Goal: Transaction & Acquisition: Purchase product/service

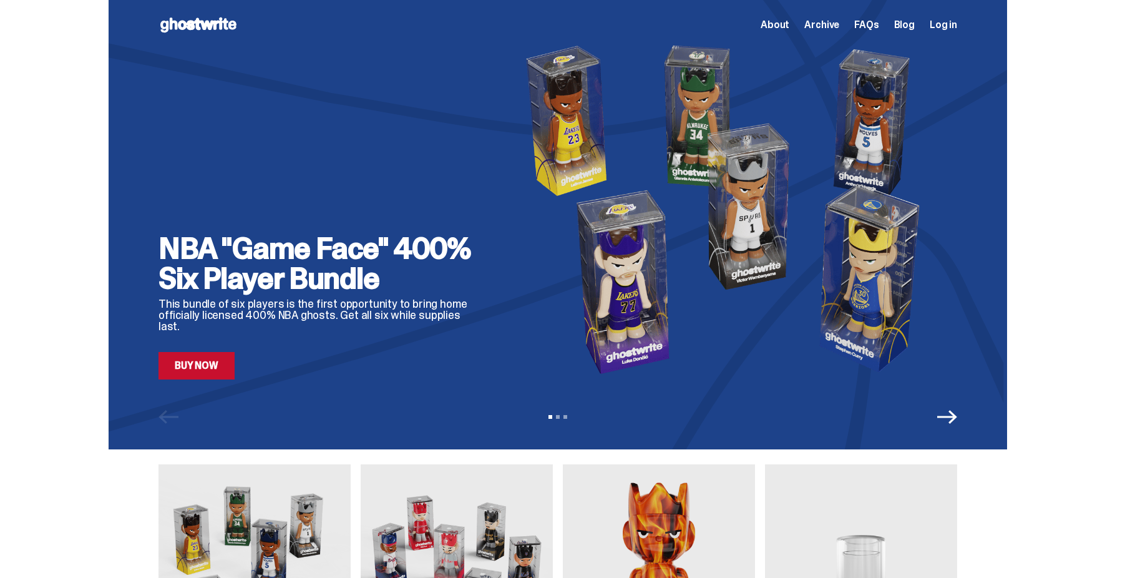
click at [504, 255] on div "NBA "Game Face" 400% Six Player Bundle This bundle of six players is the first …" at bounding box center [558, 209] width 799 height 341
click at [207, 372] on link "Buy Now" at bounding box center [197, 365] width 76 height 27
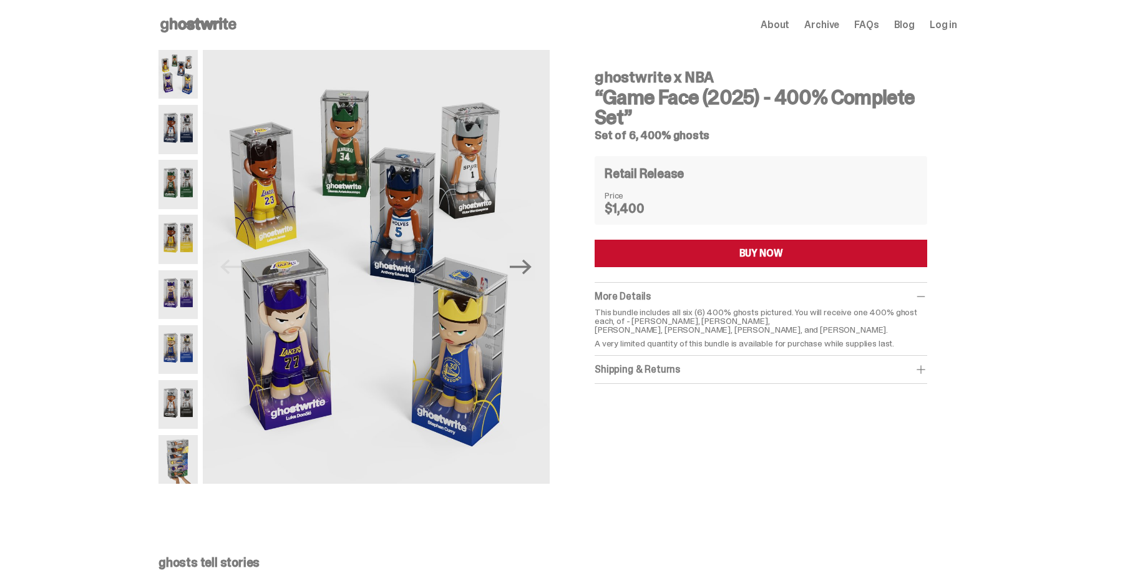
click at [179, 124] on img at bounding box center [178, 129] width 39 height 49
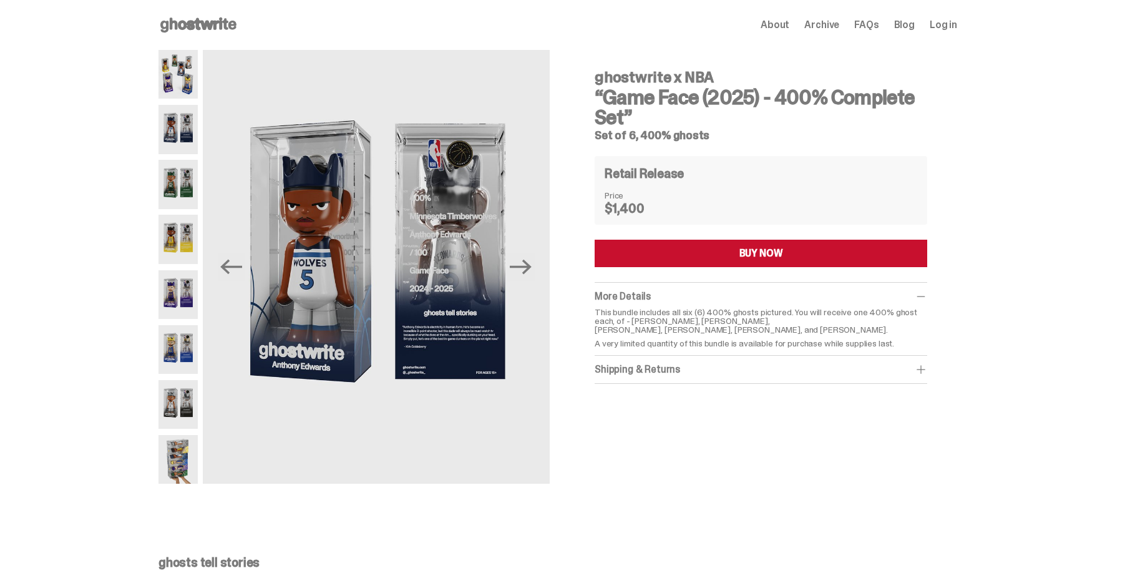
click at [177, 190] on img at bounding box center [178, 184] width 39 height 49
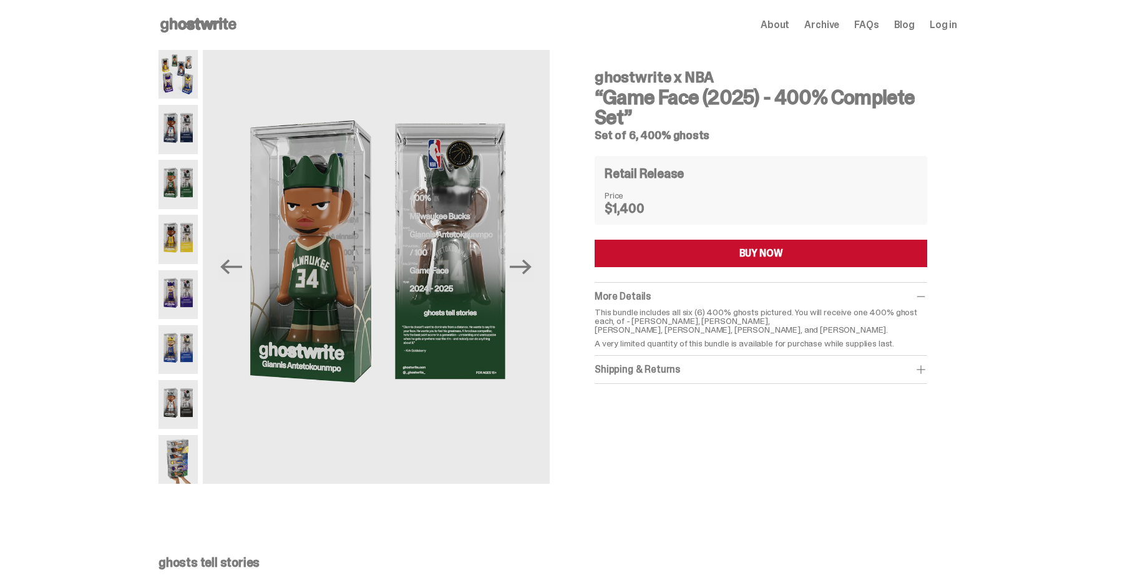
click at [185, 240] on img at bounding box center [178, 239] width 39 height 49
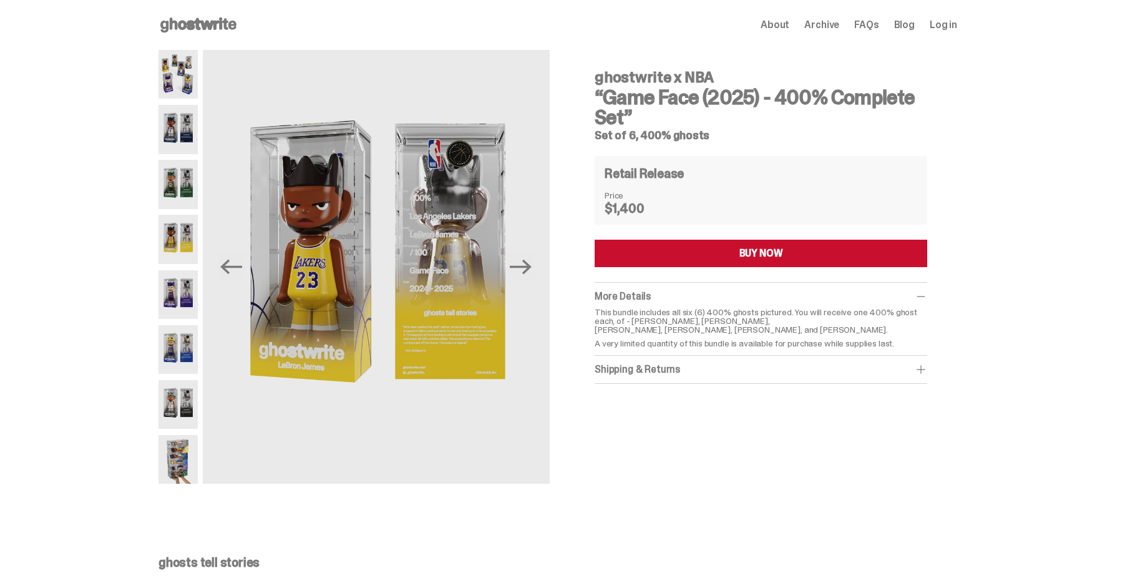
click at [188, 304] on img at bounding box center [178, 294] width 39 height 49
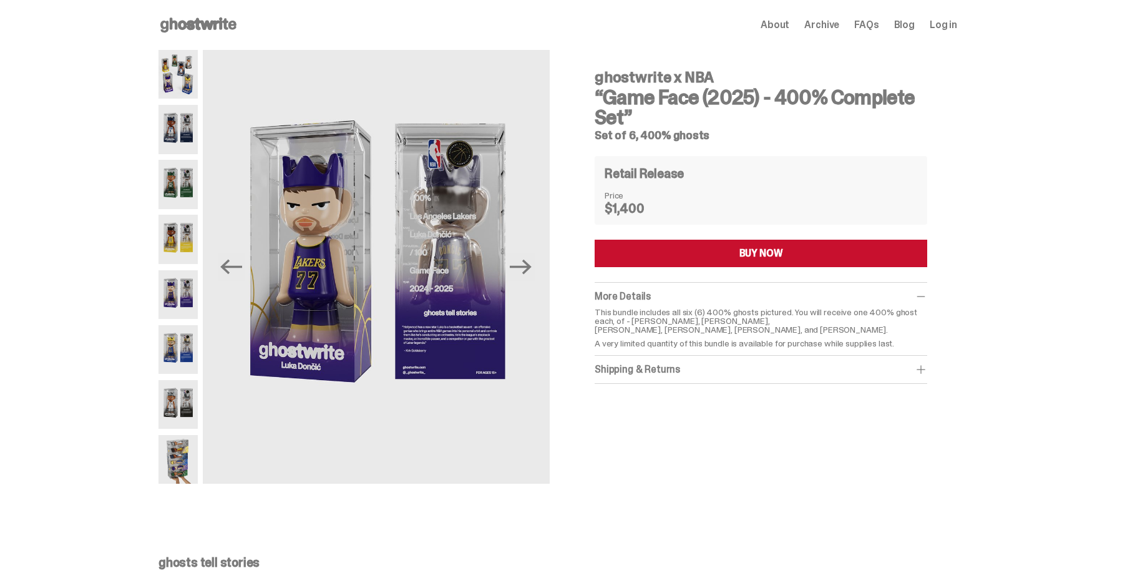
click at [185, 347] on img at bounding box center [178, 349] width 39 height 49
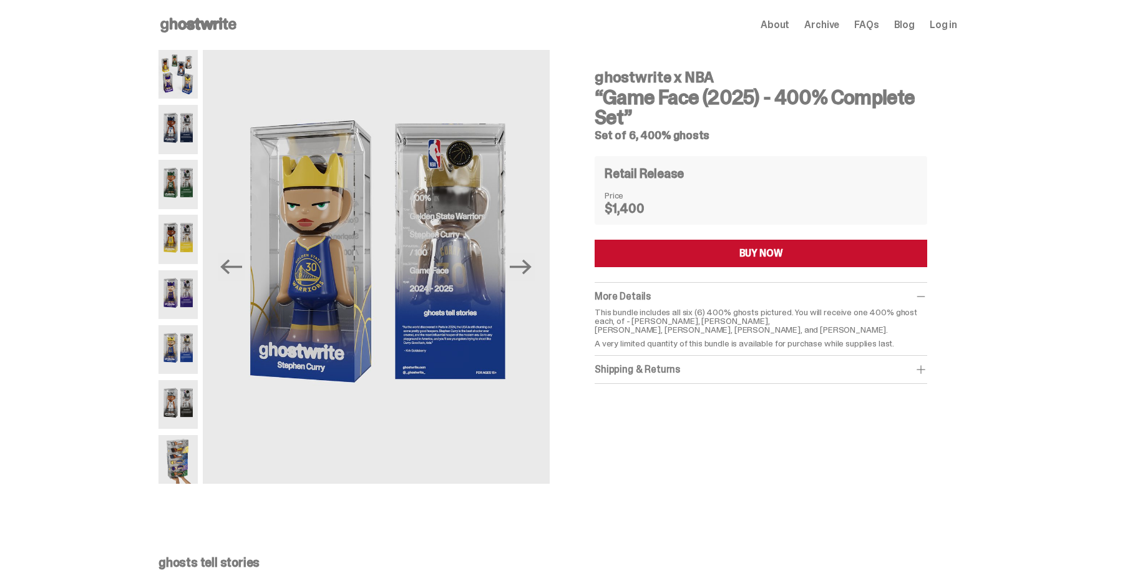
click at [187, 399] on img at bounding box center [178, 404] width 39 height 49
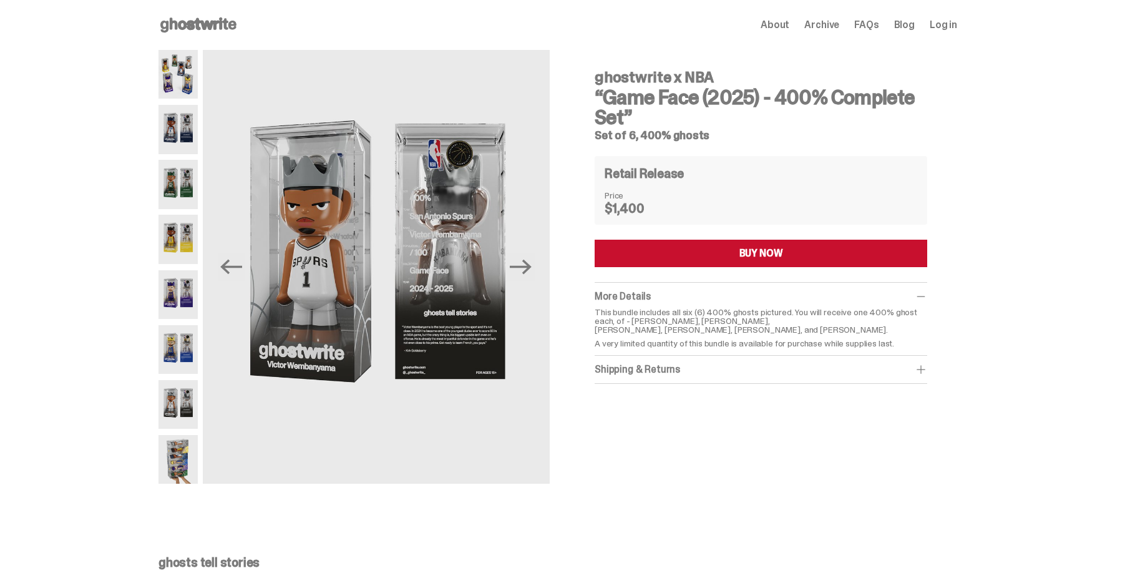
click at [183, 452] on img at bounding box center [178, 459] width 39 height 49
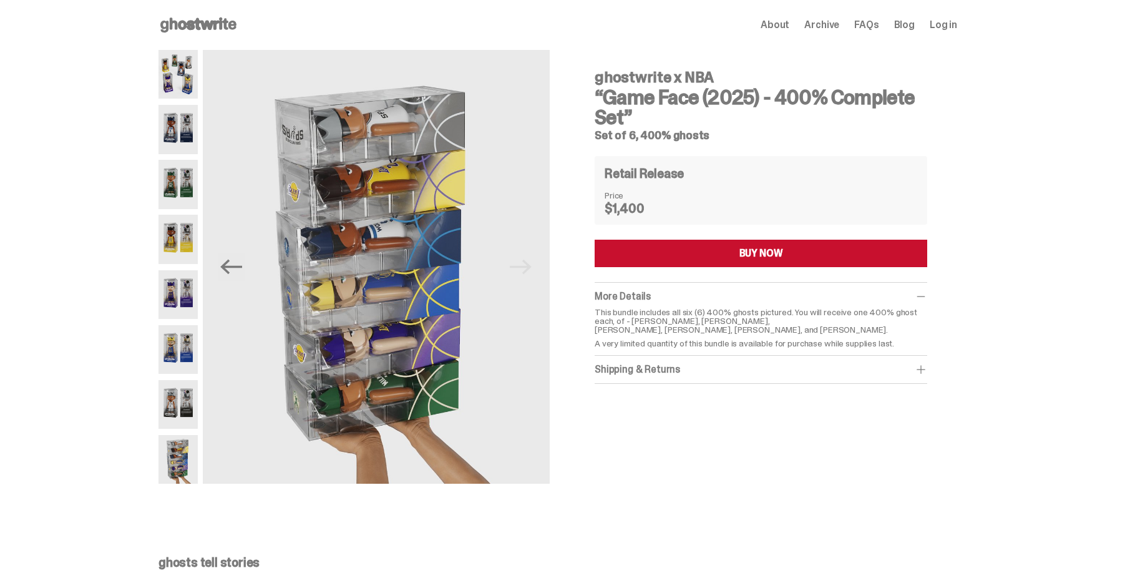
click at [182, 77] on img at bounding box center [178, 74] width 39 height 49
